Goal: Information Seeking & Learning: Compare options

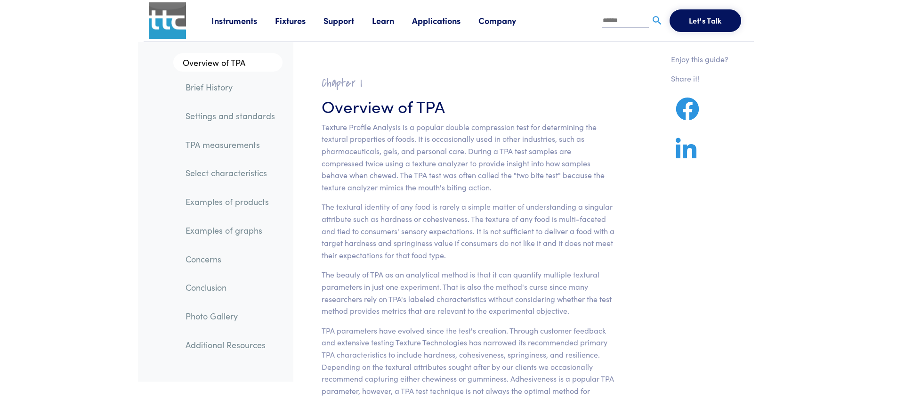
click at [423, 21] on link "Applications" at bounding box center [445, 21] width 66 height 12
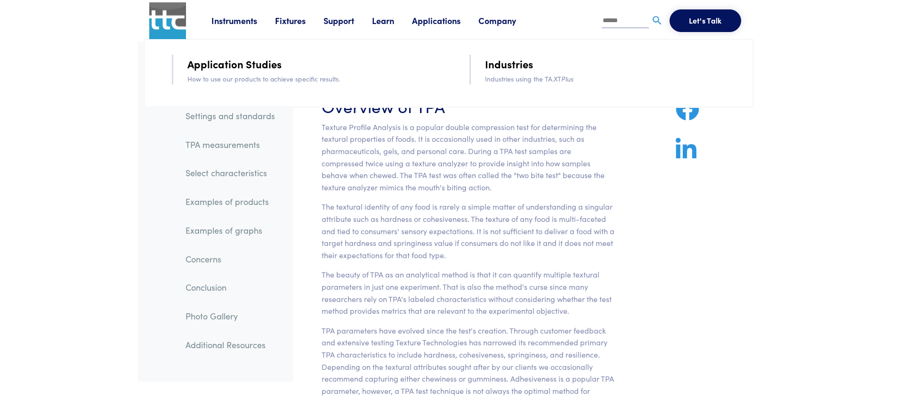
click at [236, 21] on link "Instruments" at bounding box center [243, 21] width 64 height 12
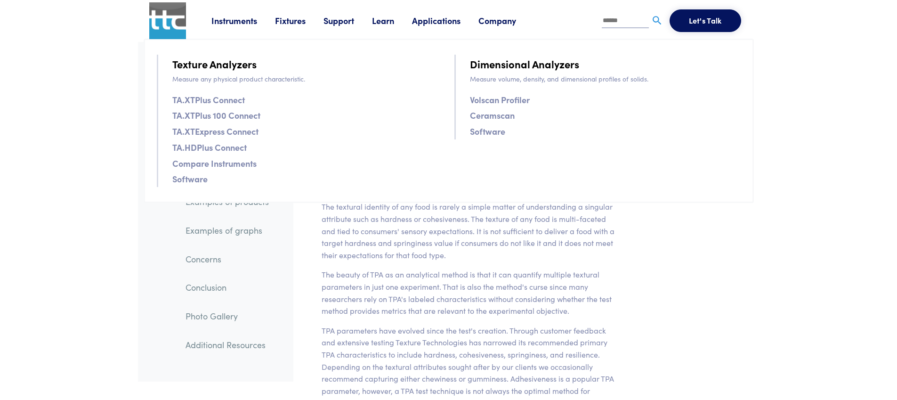
click at [231, 98] on link "TA.XTPlus Connect" at bounding box center [208, 100] width 73 height 14
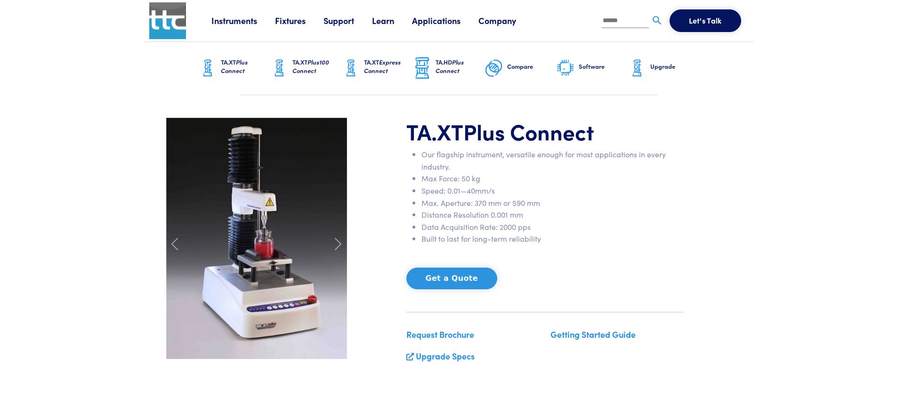
click at [302, 62] on h6 "TA.XT Plus100 Connect" at bounding box center [316, 66] width 49 height 17
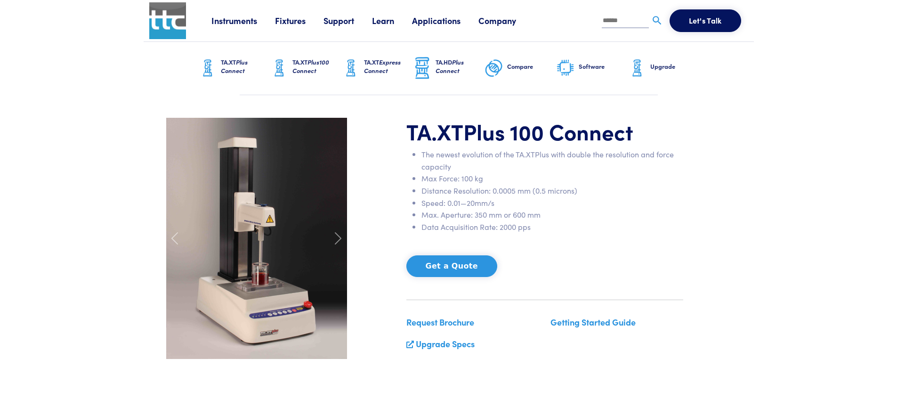
click at [364, 69] on span "Express Connect" at bounding box center [382, 65] width 37 height 17
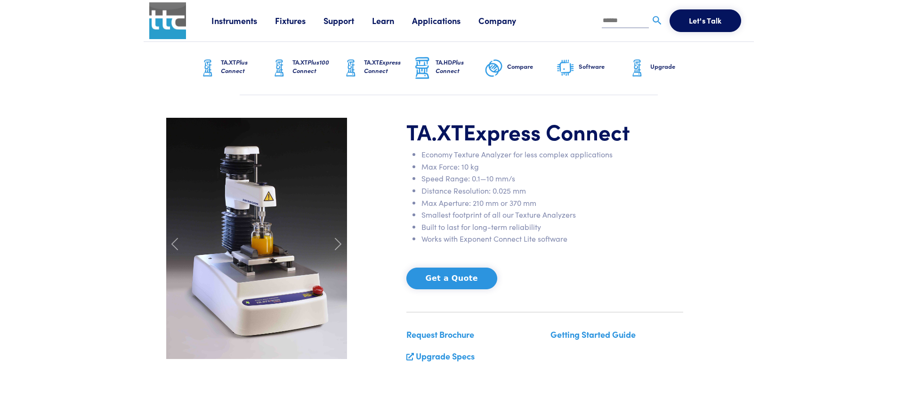
click at [442, 71] on span "Plus Connect" at bounding box center [450, 65] width 28 height 17
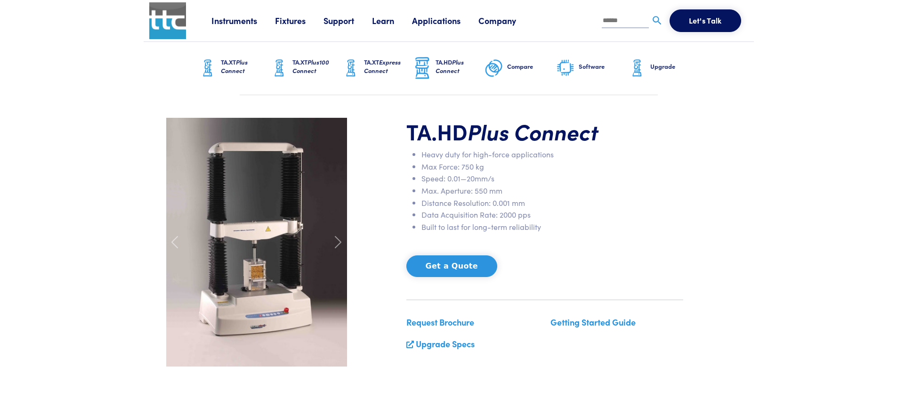
click at [530, 68] on h6 "Compare" at bounding box center [531, 66] width 49 height 8
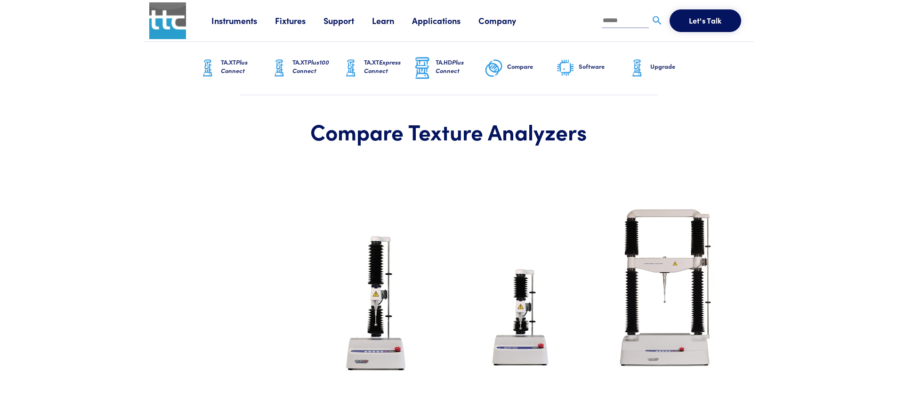
click at [596, 72] on link "Software" at bounding box center [592, 68] width 72 height 53
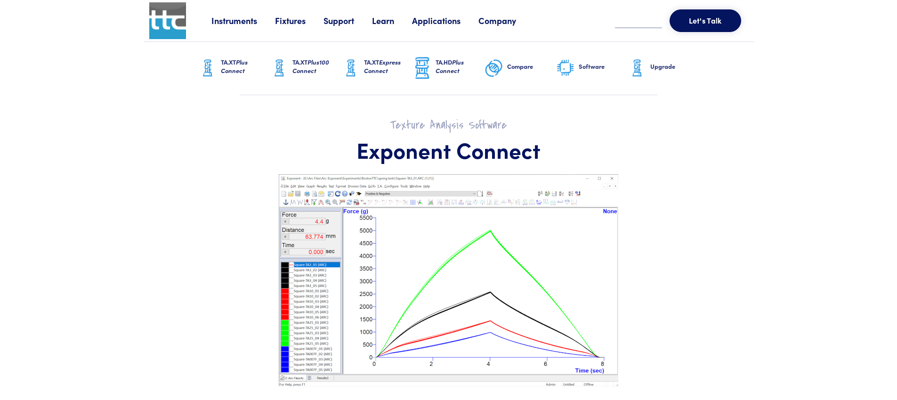
click at [654, 73] on link "Upgrade" at bounding box center [664, 68] width 72 height 53
